Goal: Information Seeking & Learning: Learn about a topic

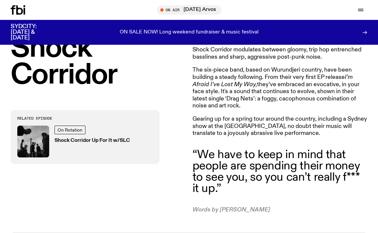
scroll to position [265, 0]
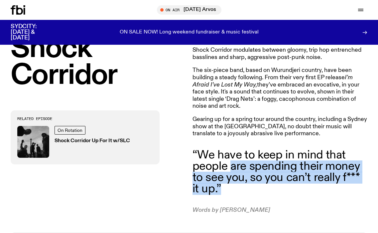
drag, startPoint x: 230, startPoint y: 154, endPoint x: 233, endPoint y: 177, distance: 22.4
click at [233, 177] on blockquote "“We have to keep in mind that people are spending their money to see you, so yo…" at bounding box center [279, 172] width 175 height 45
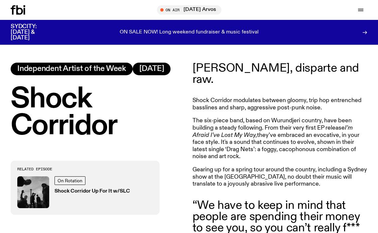
scroll to position [216, 0]
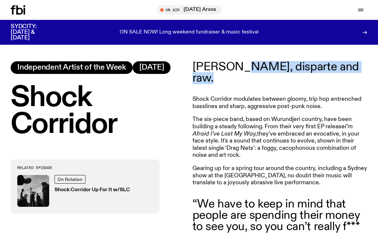
drag, startPoint x: 234, startPoint y: 65, endPoint x: 263, endPoint y: 81, distance: 32.7
click at [263, 81] on article "[PERSON_NAME], disparte and raw. Shock Corridor modulates between gloomy, trip …" at bounding box center [279, 162] width 175 height 202
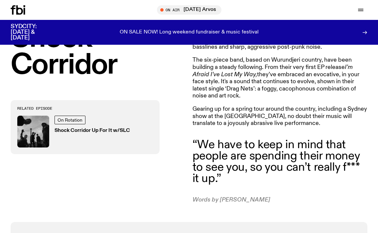
scroll to position [276, 0]
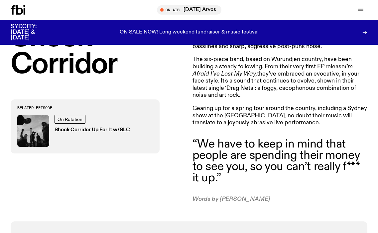
click at [88, 129] on h3 "Shock Corridor Up For It w/SLC" at bounding box center [91, 130] width 75 height 5
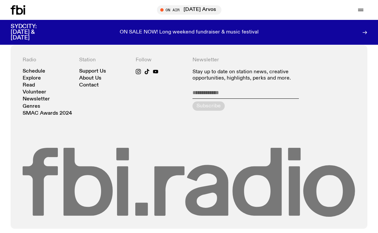
scroll to position [1138, 0]
